Goal: Obtain resource: Download file/media

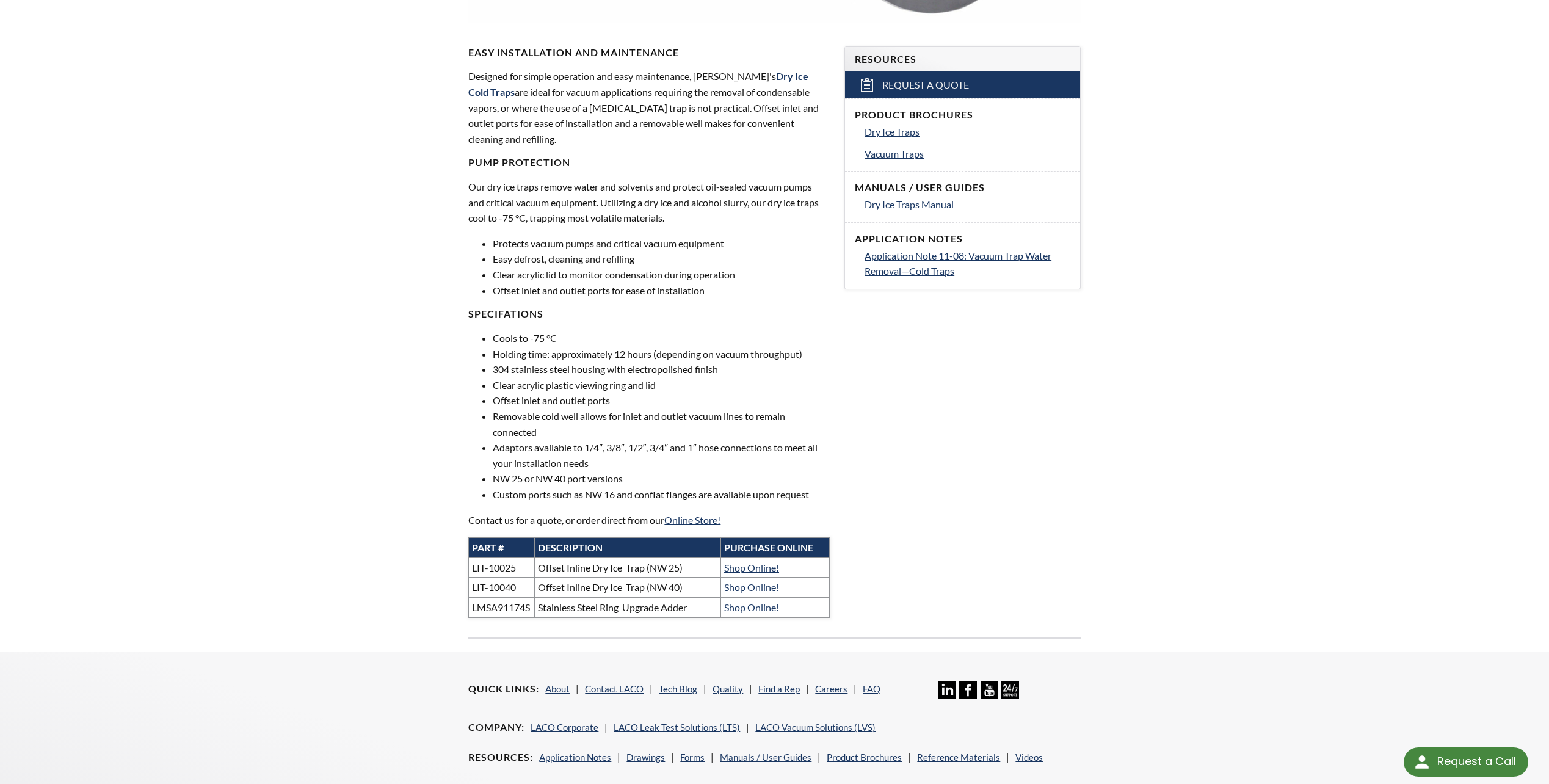
scroll to position [366, 0]
click at [1420, 361] on div "LVS » Vacuum Parts & Accessories » Products » Dry Ice Cold Traps Dry Ice Cold T…" at bounding box center [774, 171] width 1549 height 958
drag, startPoint x: 1443, startPoint y: 361, endPoint x: 1434, endPoint y: 354, distance: 11.4
click at [1442, 361] on div "LVS » Vacuum Parts & Accessories » Products » Dry Ice Cold Traps Dry Ice Cold T…" at bounding box center [774, 171] width 1549 height 958
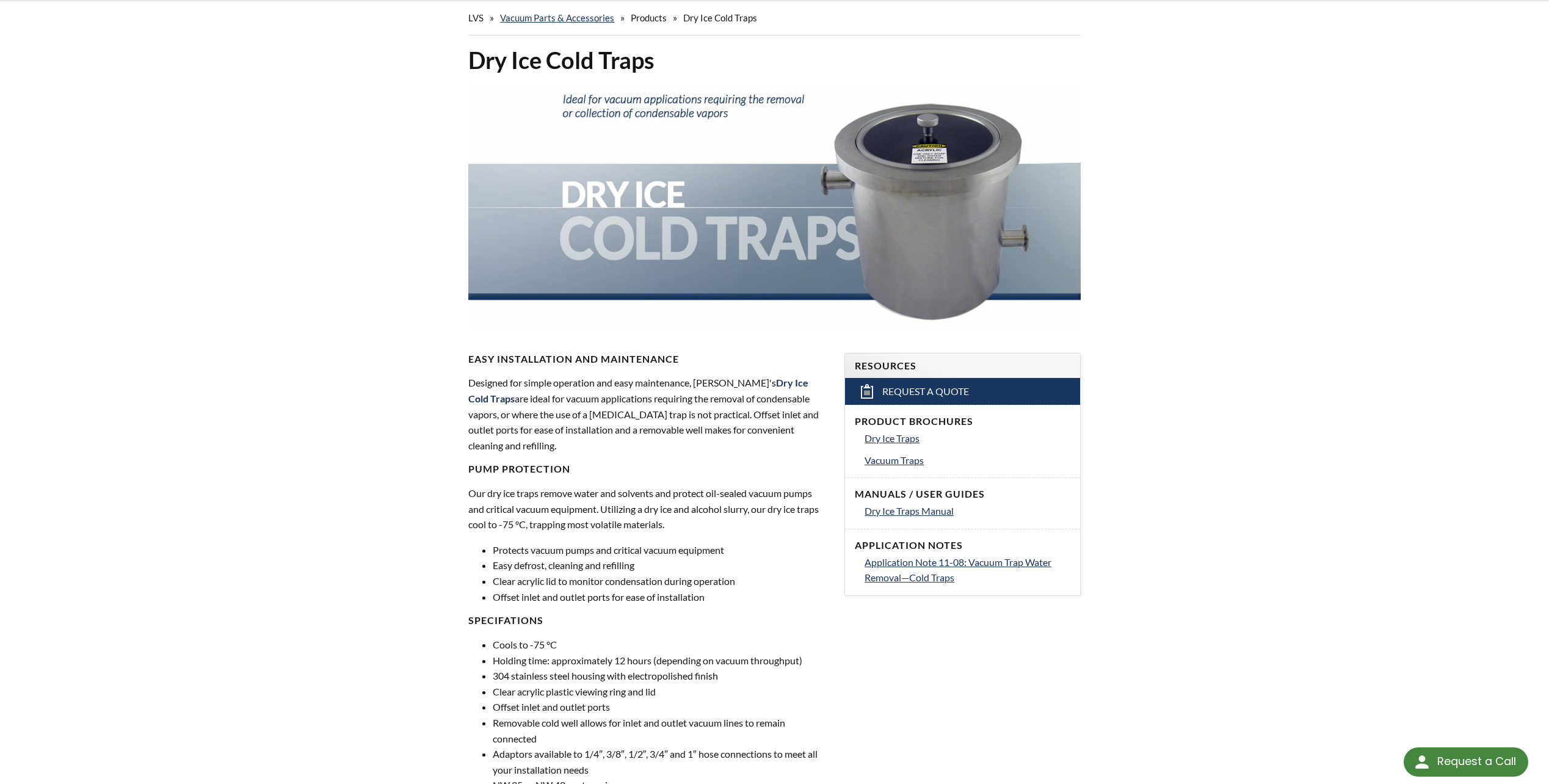
scroll to position [0, 0]
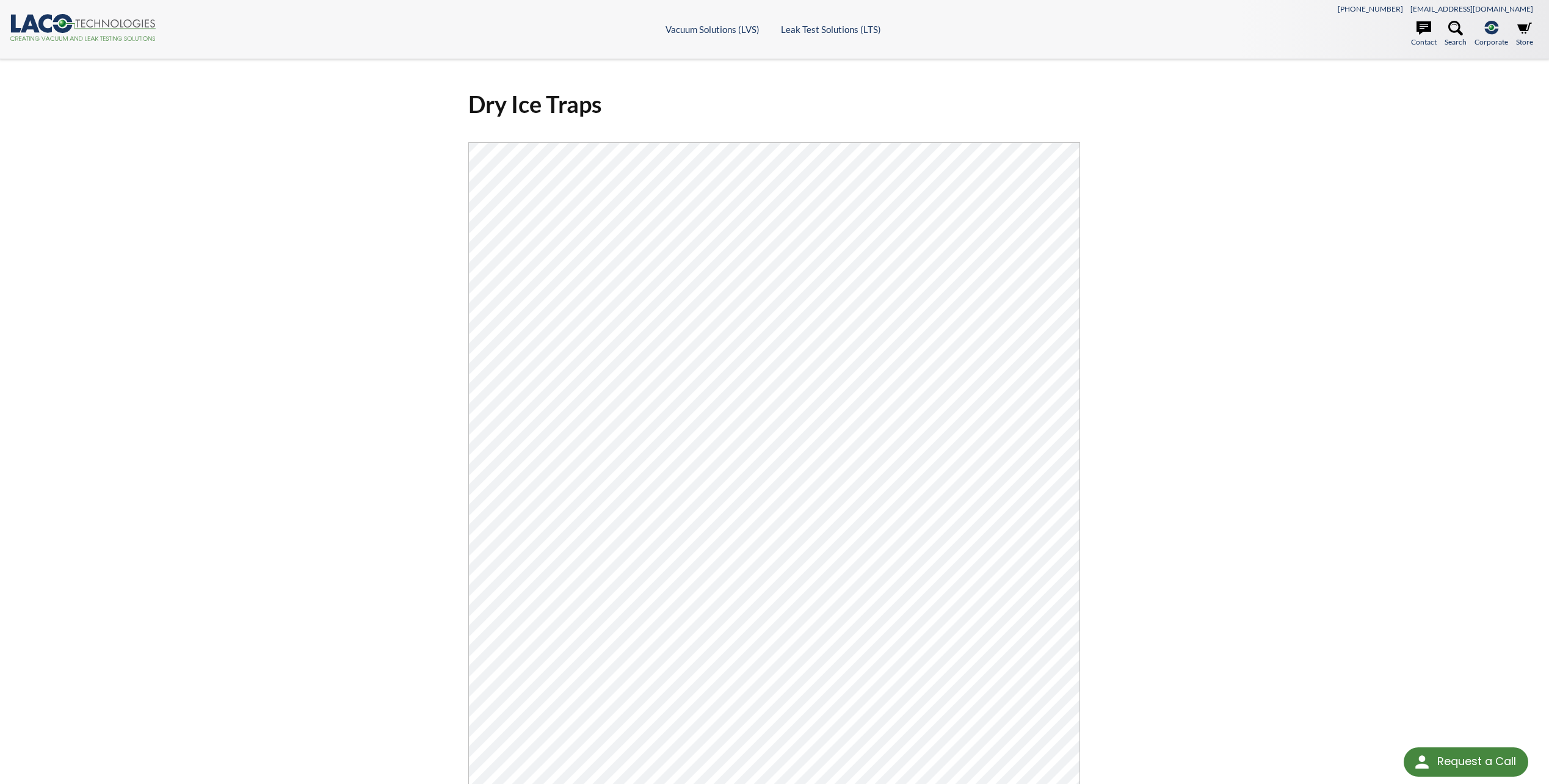
click at [1466, 297] on div "Dry Ice Traps Click Here To Download" at bounding box center [774, 512] width 1549 height 906
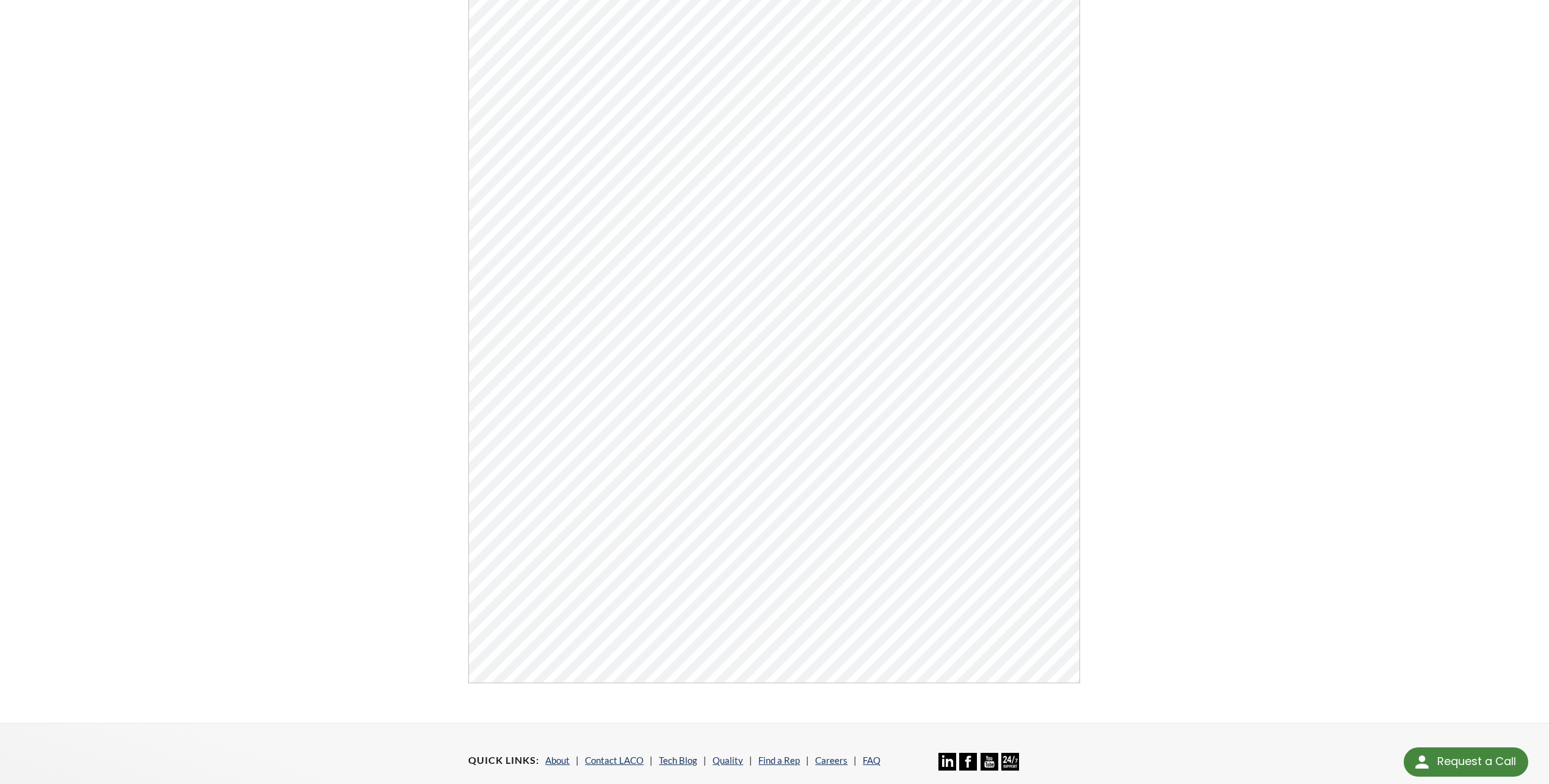
scroll to position [244, 0]
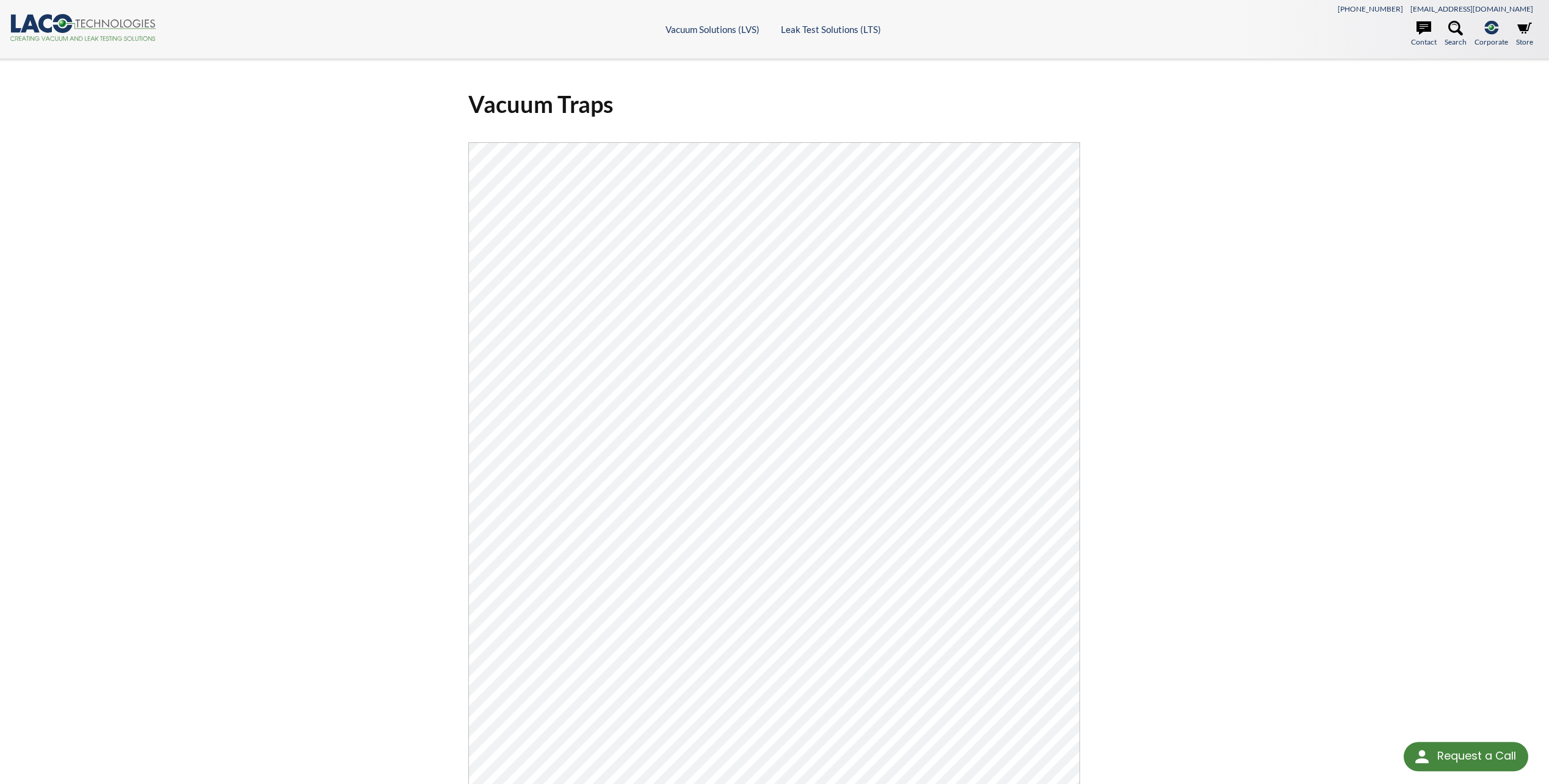
select select "Language Translate Widget"
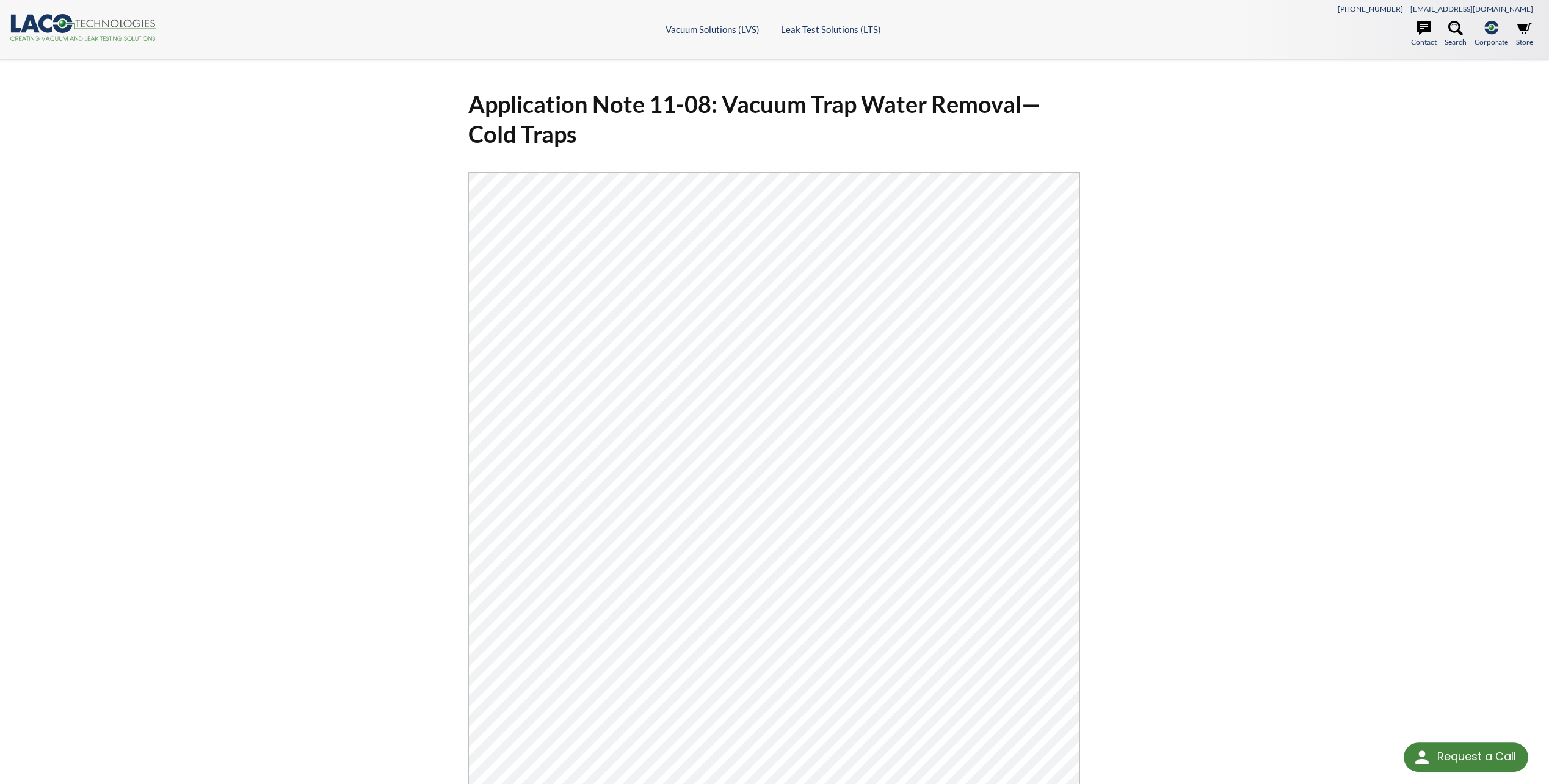
select select "Language Translate Widget"
